Goal: Information Seeking & Learning: Learn about a topic

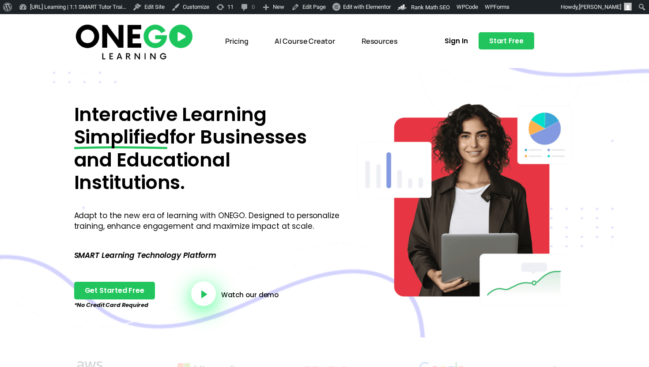
click at [314, 41] on link "AI Course Creator" at bounding box center [304, 41] width 73 height 20
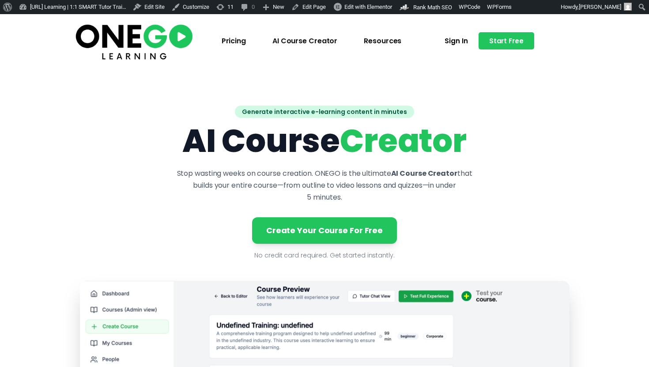
click at [246, 45] on link "Pricing" at bounding box center [234, 41] width 38 height 20
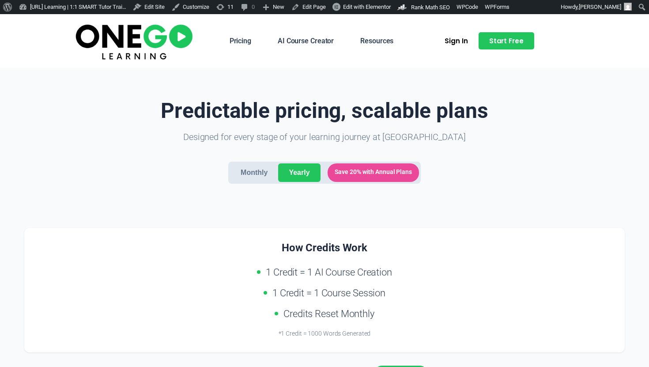
click at [383, 44] on link "Resources" at bounding box center [376, 41] width 46 height 20
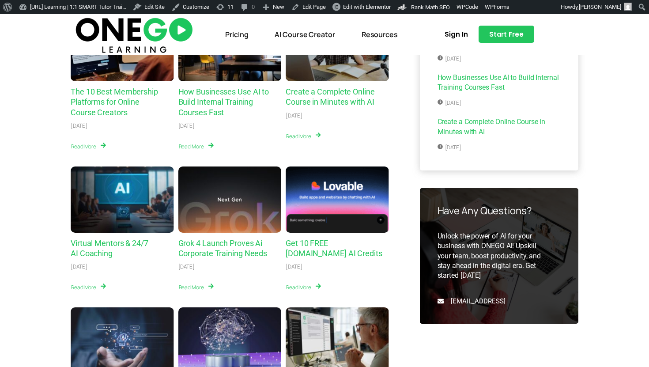
scroll to position [48, 0]
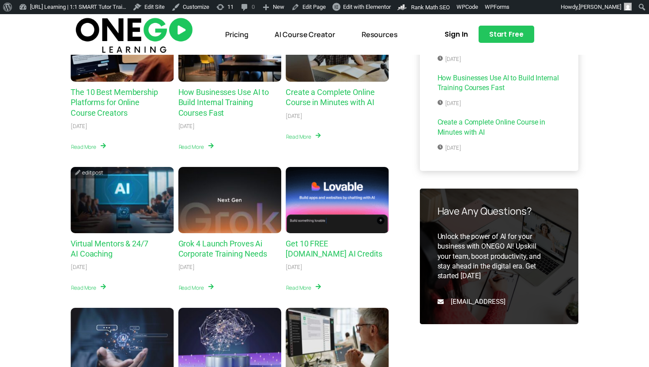
click at [128, 244] on link "Virtual Mentors & 24/7 AI Coaching" at bounding box center [110, 248] width 78 height 19
click at [319, 98] on link "Create a Complete Online Course in Minutes with AI" at bounding box center [329, 96] width 89 height 19
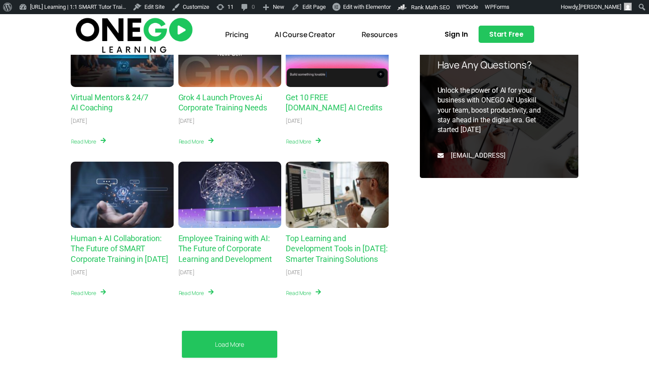
scroll to position [306, 0]
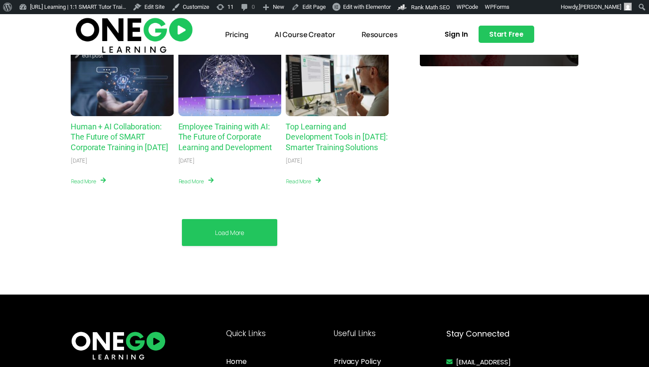
click at [147, 129] on link "Human + AI Collaboration: The Future of SMART Corporate Training in 2025" at bounding box center [120, 137] width 98 height 30
click at [228, 232] on link "Load More" at bounding box center [229, 232] width 29 height 9
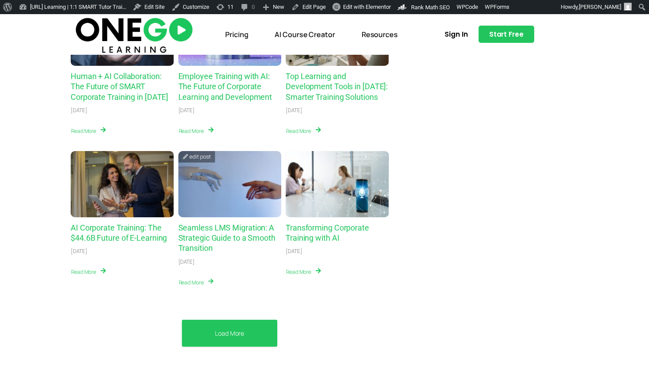
scroll to position [383, 0]
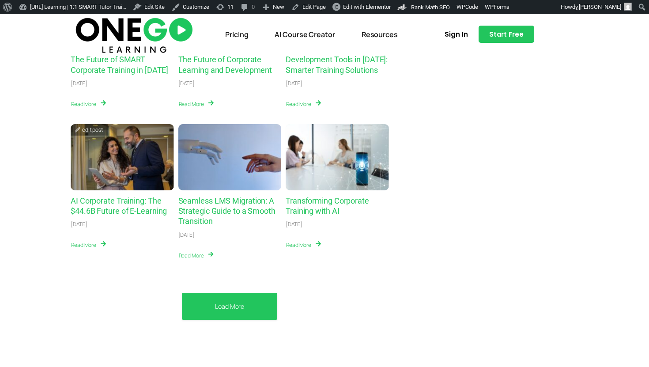
click at [110, 170] on div "AI Corporate Training: The $44.6B Future of E-Learning" at bounding box center [122, 157] width 103 height 66
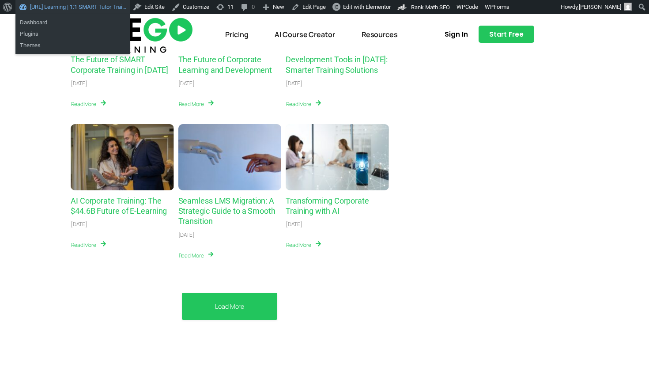
click at [43, 9] on link "[URL] Learning | 1:1 SMART Tutor Trai…" at bounding box center [72, 7] width 114 height 14
click at [41, 23] on link "Dashboard" at bounding box center [72, 22] width 114 height 11
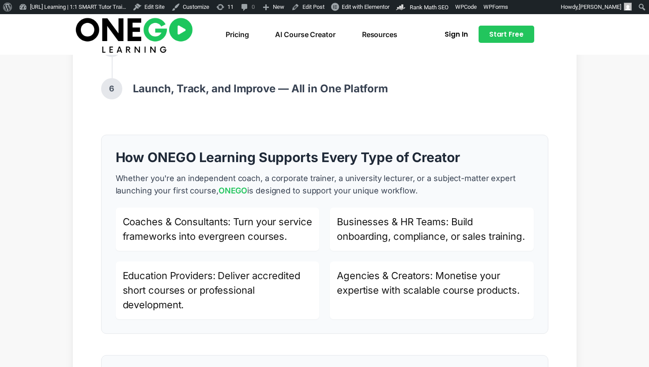
scroll to position [1041, 0]
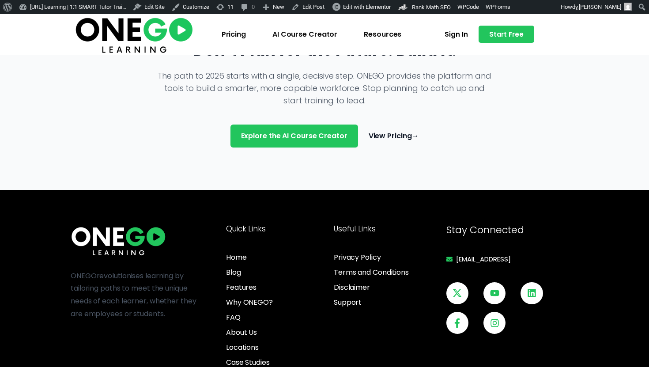
scroll to position [1312, 0]
click at [147, 36] on img at bounding box center [133, 34] width 121 height 41
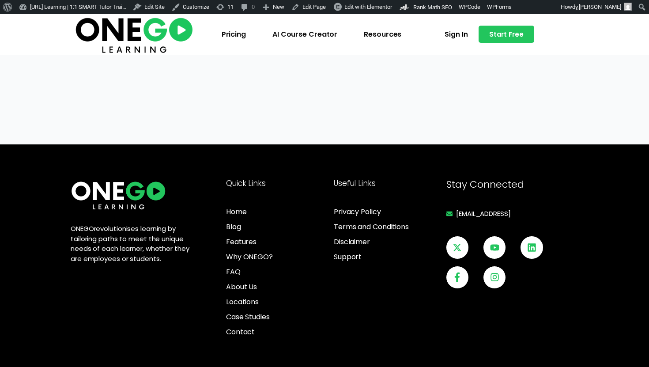
scroll to position [2701, 0]
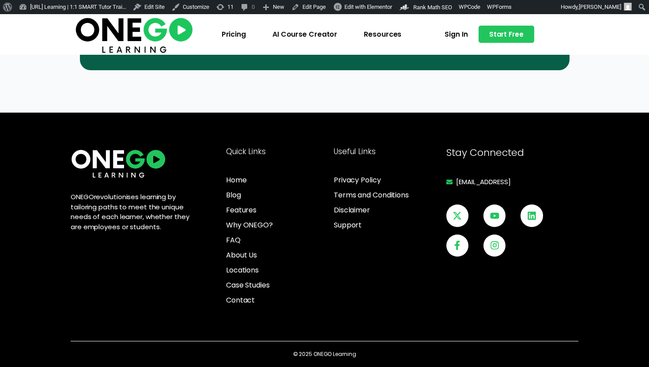
click at [379, 35] on link "Resources" at bounding box center [382, 34] width 51 height 20
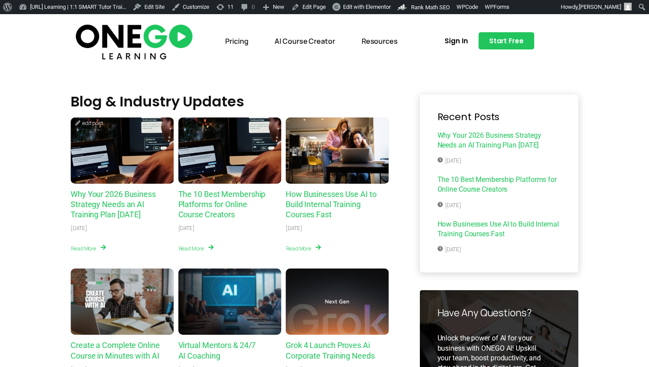
click at [142, 167] on div "Why Your 2026 Business Strategy Needs an AI Training Plan Today" at bounding box center [122, 150] width 103 height 66
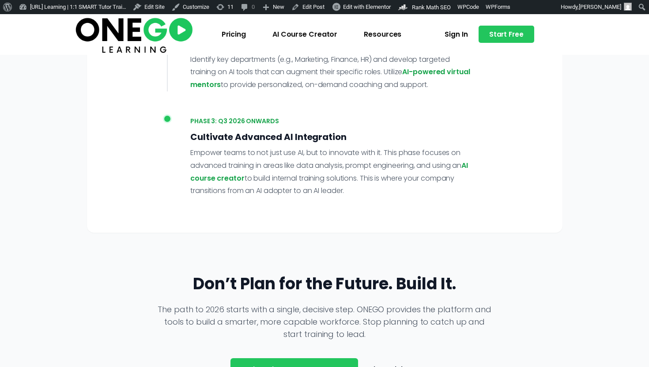
scroll to position [1382, 0]
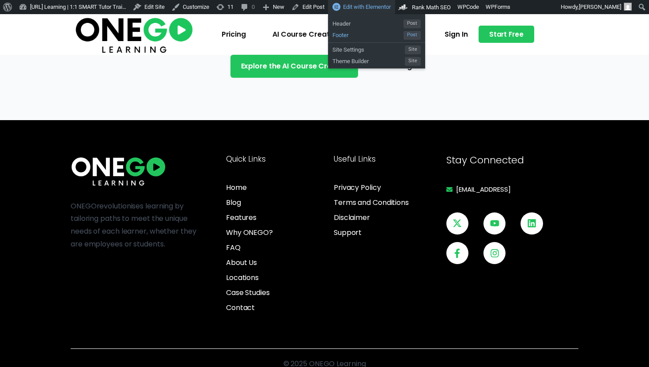
click at [378, 34] on span "Footer" at bounding box center [367, 33] width 71 height 11
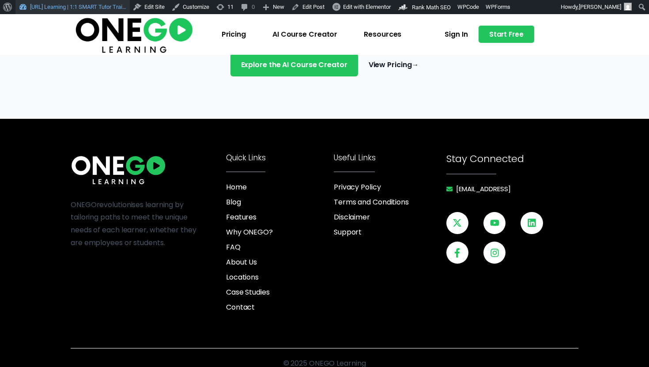
click at [43, 8] on link "[URL] Learning | 1:1 SMART Tutor Trai…" at bounding box center [72, 7] width 114 height 14
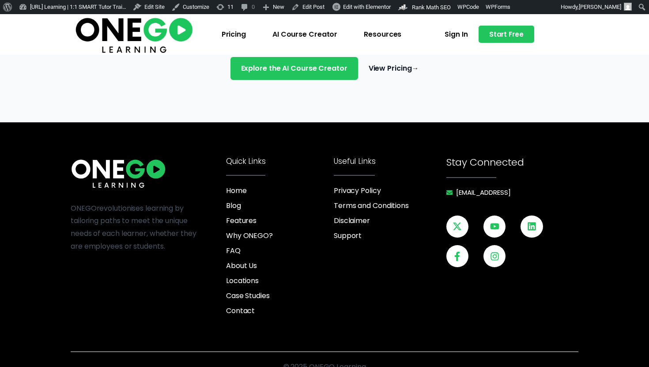
scroll to position [1383, 0]
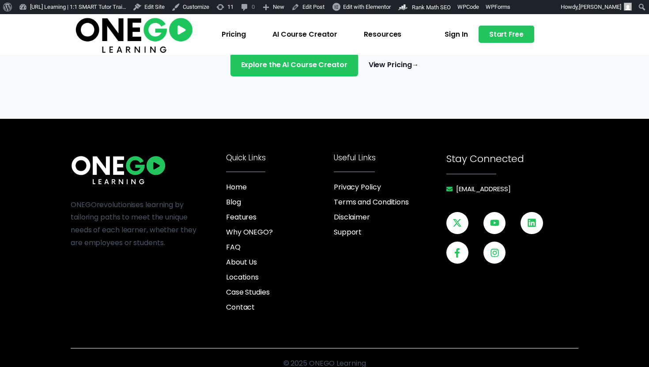
click at [149, 222] on span "revolutionises learning by tailoring paths to meet the unique needs of each lea…" at bounding box center [134, 223] width 126 height 48
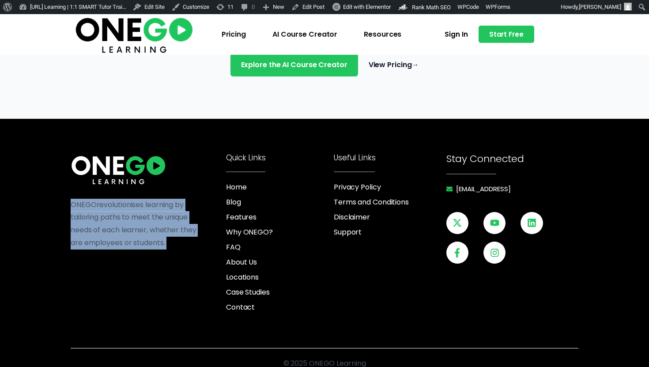
click at [149, 222] on span "revolutionises learning by tailoring paths to meet the unique needs of each lea…" at bounding box center [134, 223] width 126 height 48
click at [111, 29] on img at bounding box center [133, 34] width 121 height 41
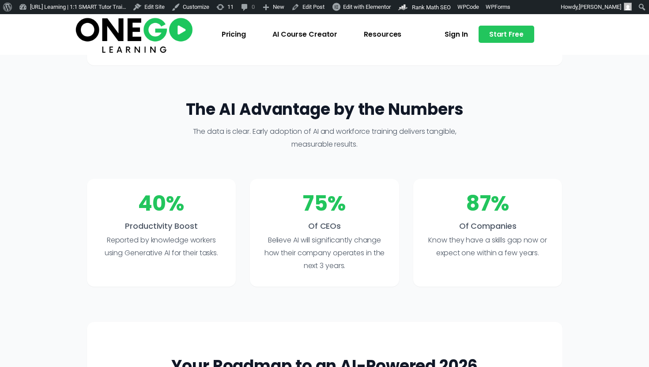
scroll to position [549, 0]
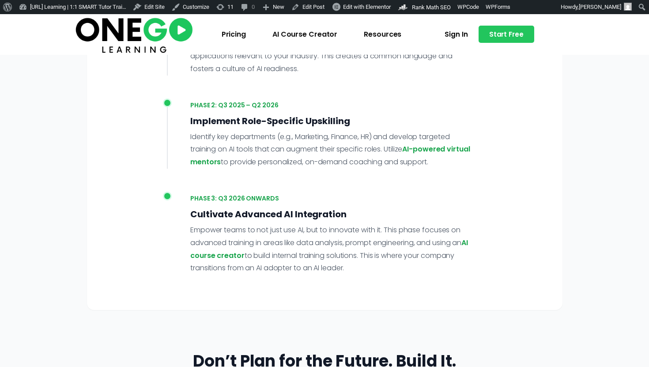
scroll to position [1009, 0]
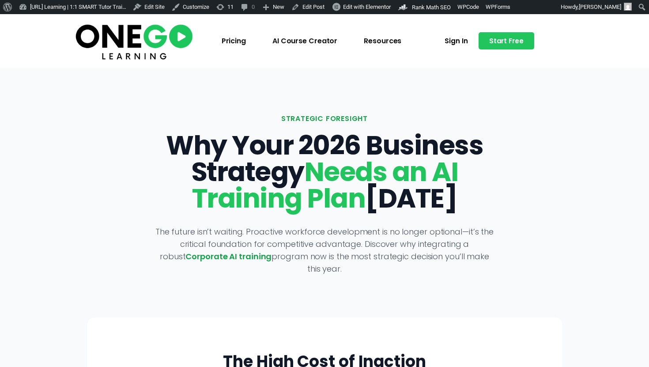
click at [266, 195] on span "Needs an AI Training Plan" at bounding box center [325, 185] width 266 height 64
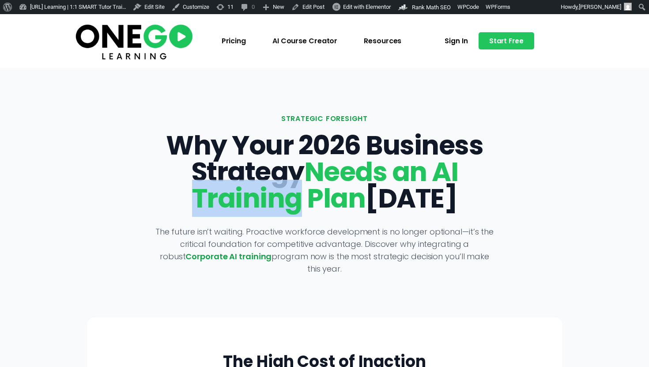
click at [266, 195] on span "Needs an AI Training Plan" at bounding box center [325, 185] width 266 height 64
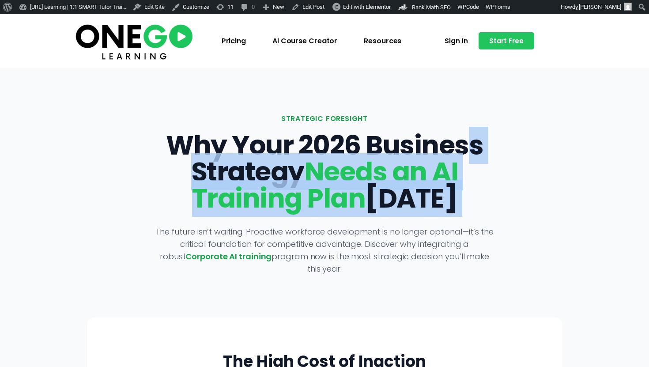
click at [266, 195] on span "Needs an AI Training Plan" at bounding box center [325, 185] width 266 height 64
copy div "Why Your 2026 Business Strategy Needs an AI Training Plan [DATE]"
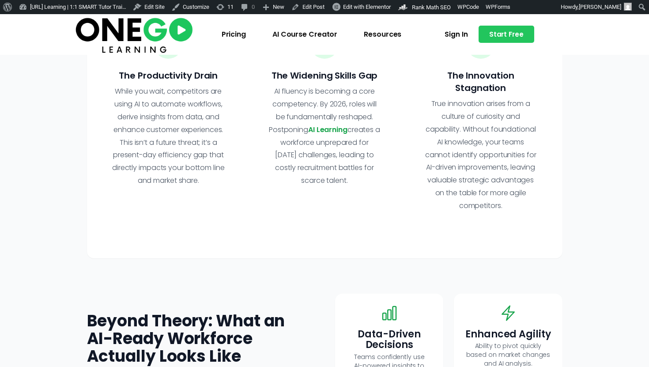
scroll to position [82, 0]
